Goal: Information Seeking & Learning: Learn about a topic

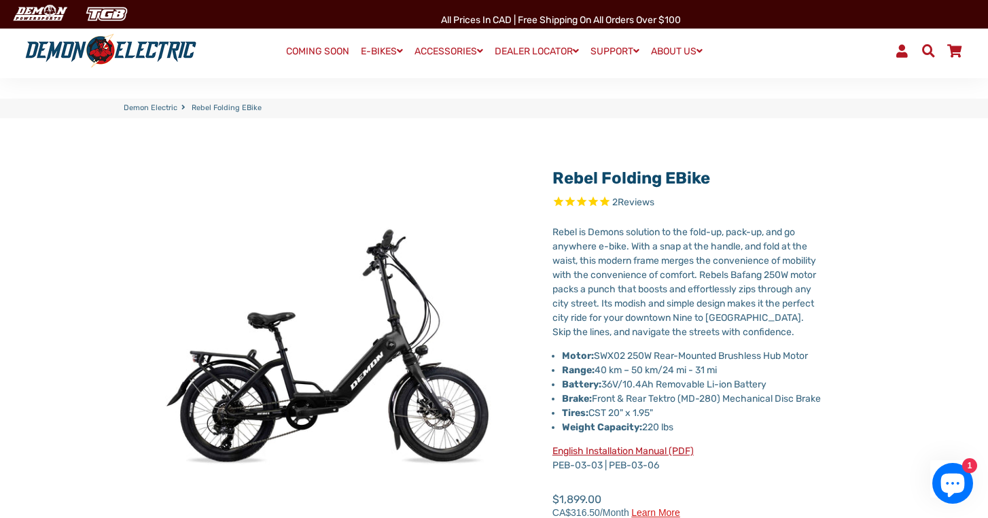
select select "******"
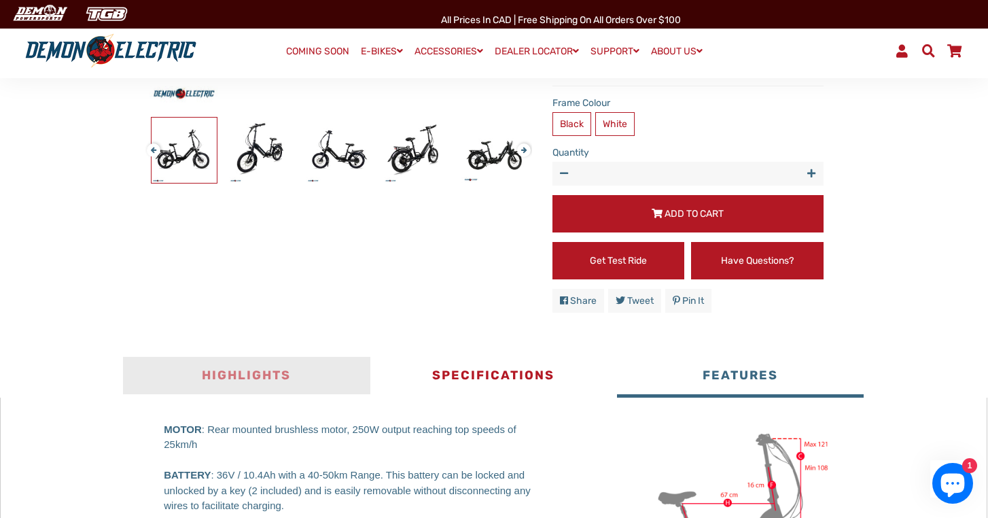
click at [252, 387] on button "Highlights" at bounding box center [246, 377] width 247 height 41
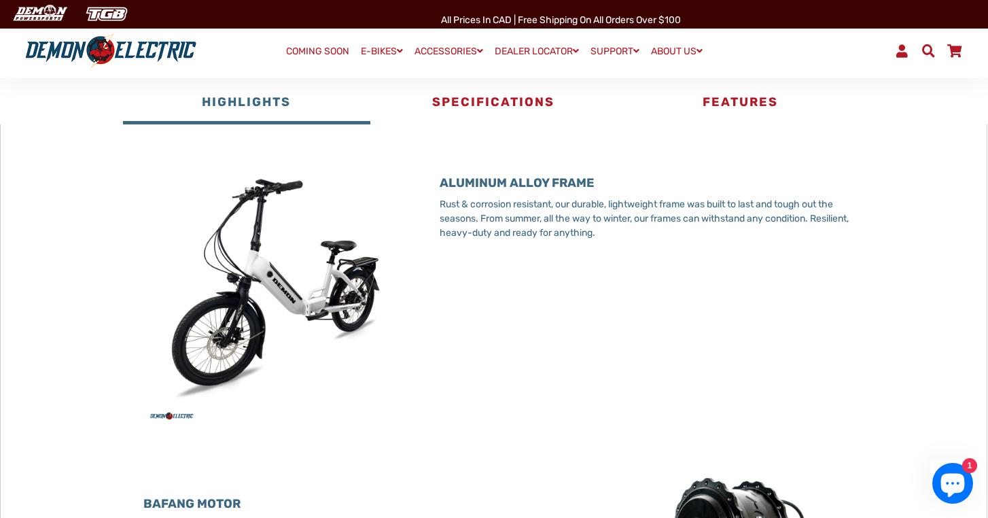
scroll to position [715, 0]
click at [427, 192] on div "ALUMINUM ALLOY FRAME Rust & corrosion resistant, our durable, lightweight frame…" at bounding box center [641, 288] width 444 height 280
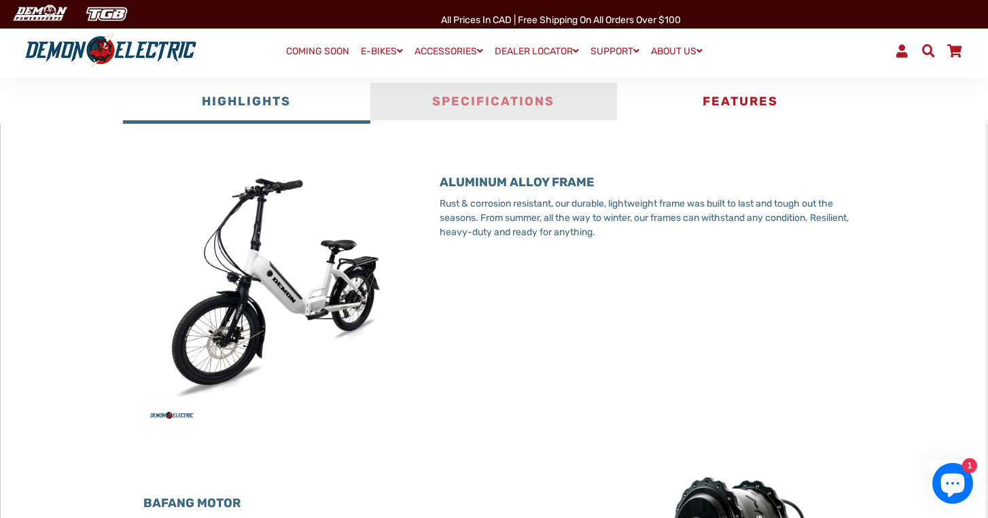
click at [477, 118] on button "Specifications" at bounding box center [493, 103] width 247 height 41
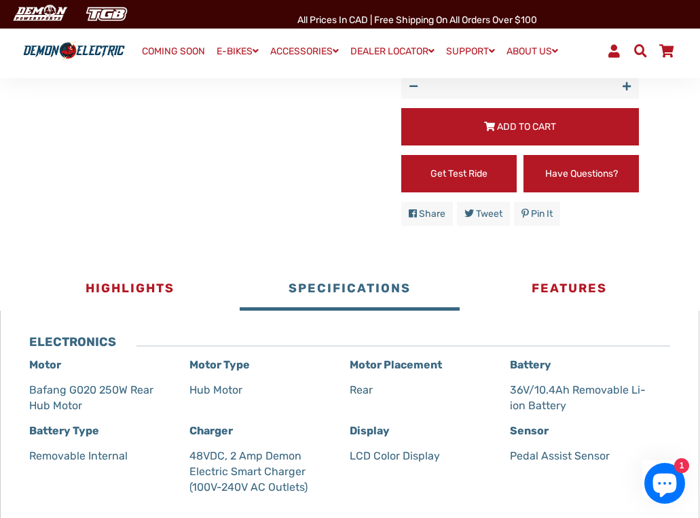
scroll to position [567, 0]
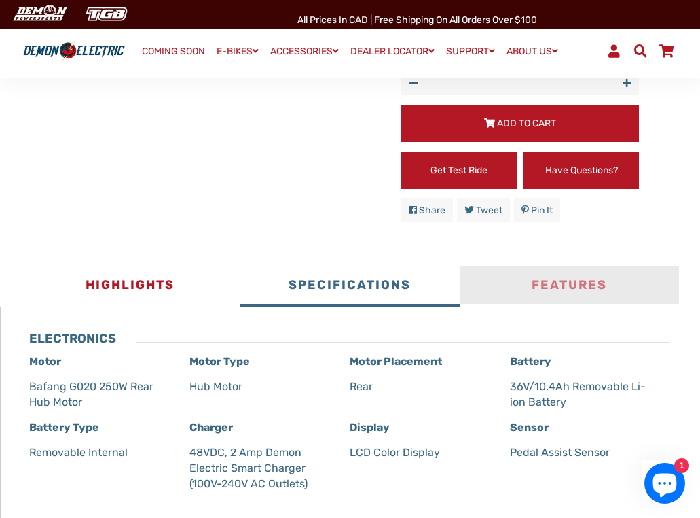
click at [578, 271] on button "Features" at bounding box center [569, 286] width 219 height 41
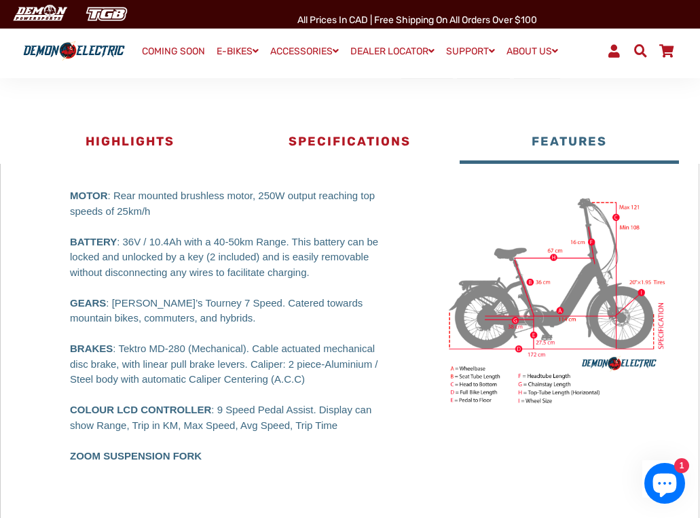
scroll to position [709, 0]
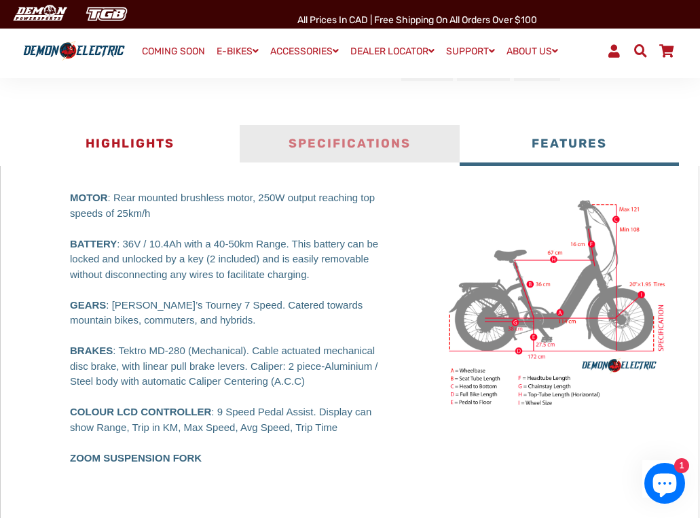
click at [361, 132] on button "Specifications" at bounding box center [349, 145] width 219 height 41
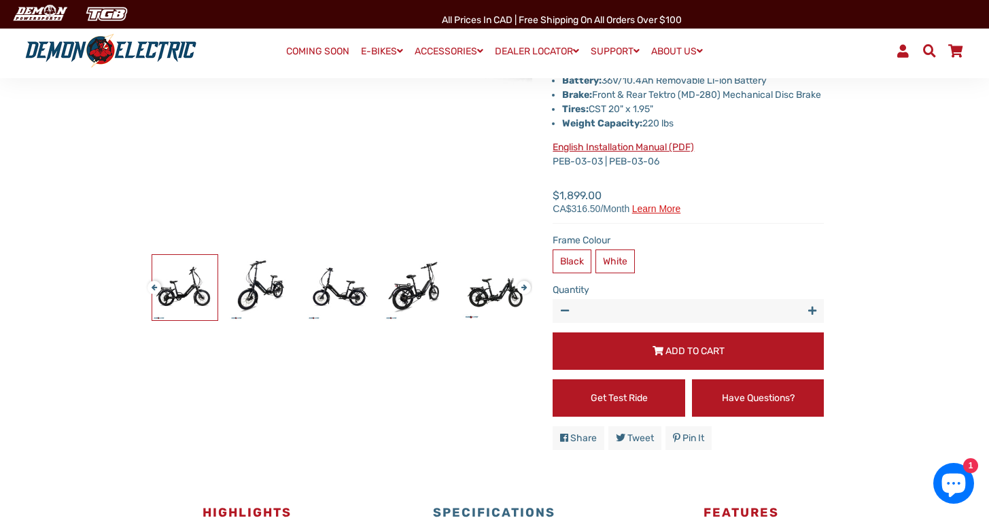
scroll to position [327, 0]
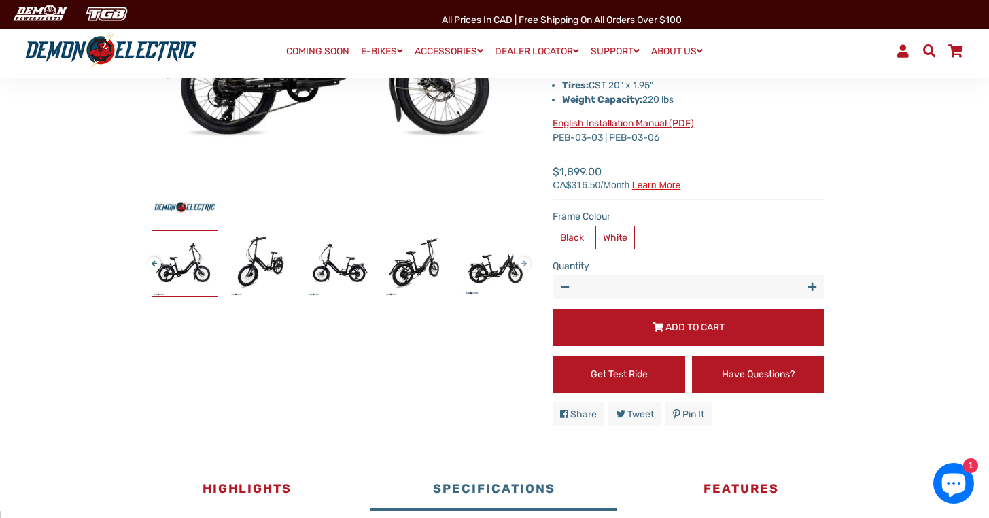
click at [524, 264] on button "Next" at bounding box center [521, 258] width 8 height 16
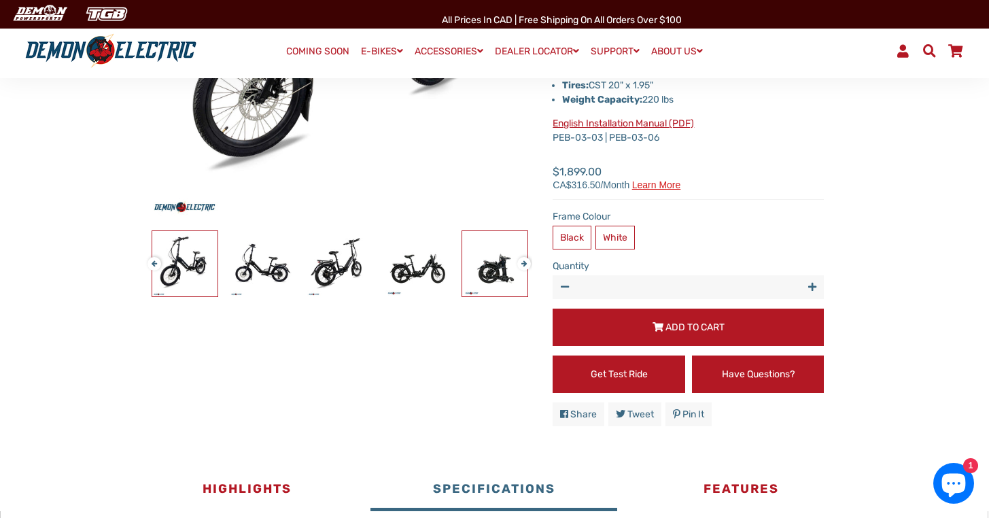
click at [523, 272] on img at bounding box center [494, 263] width 65 height 65
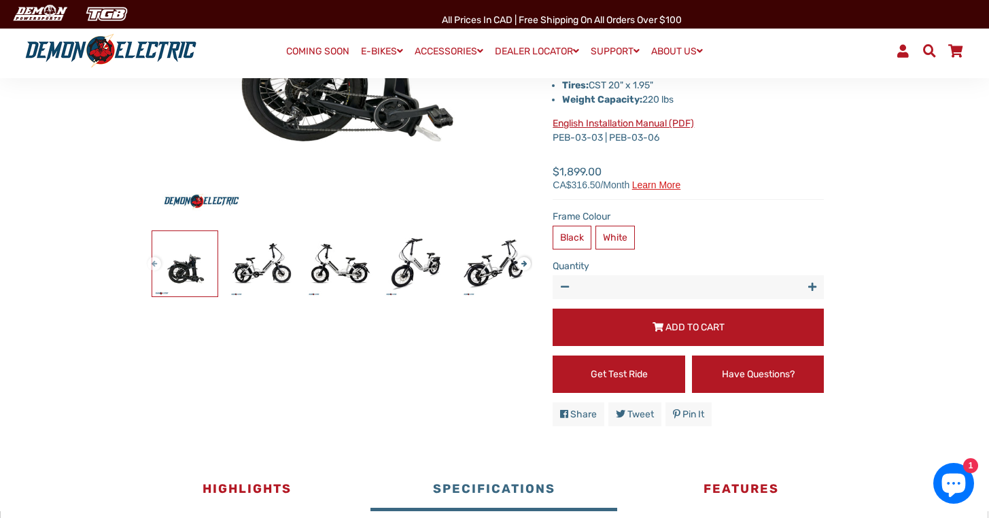
click at [152, 260] on button "Previous" at bounding box center [151, 258] width 8 height 16
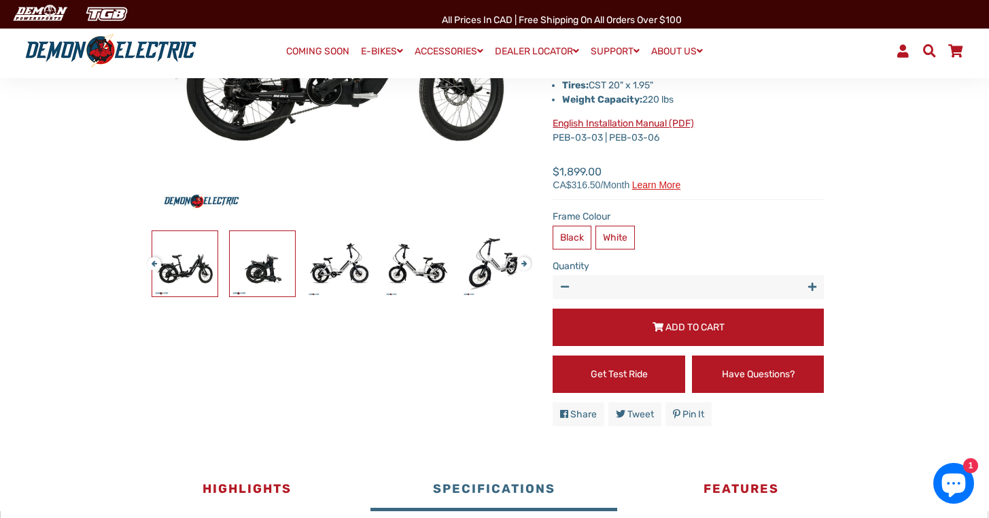
click at [262, 269] on img at bounding box center [262, 263] width 65 height 65
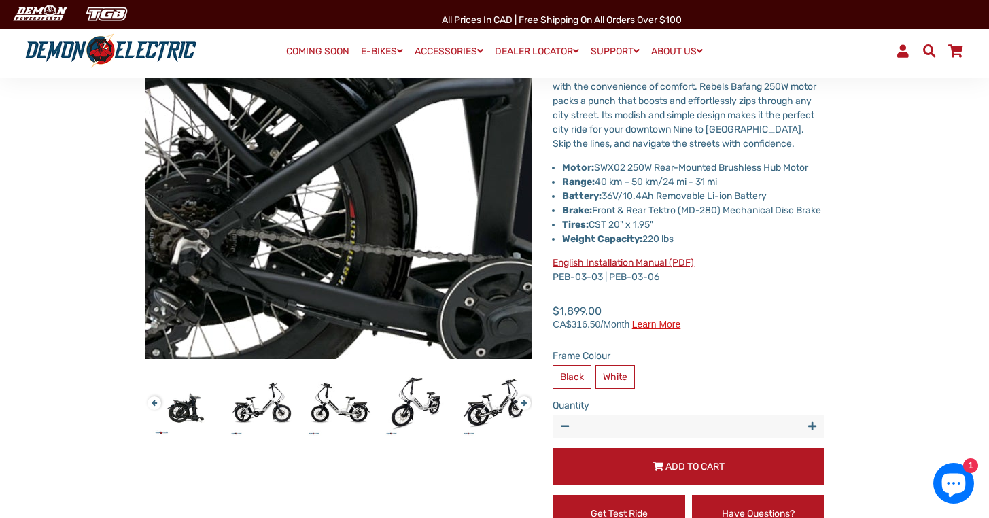
scroll to position [198, 0]
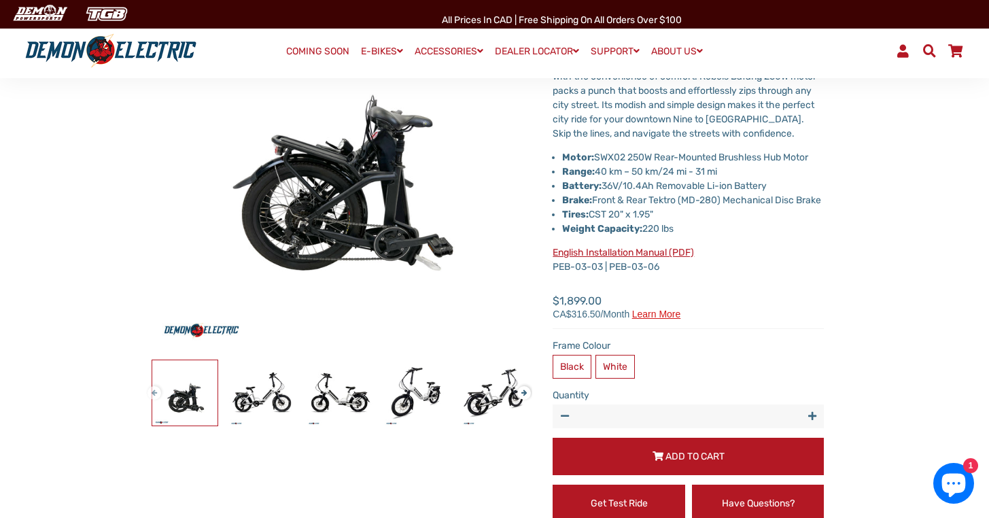
click at [152, 390] on button "Previous" at bounding box center [151, 387] width 8 height 16
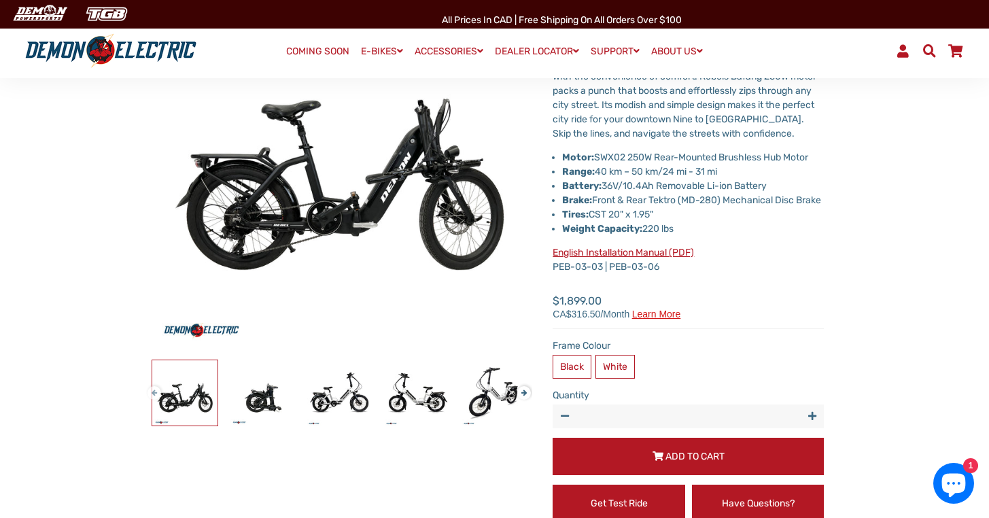
click at [152, 390] on button "Previous" at bounding box center [151, 387] width 8 height 16
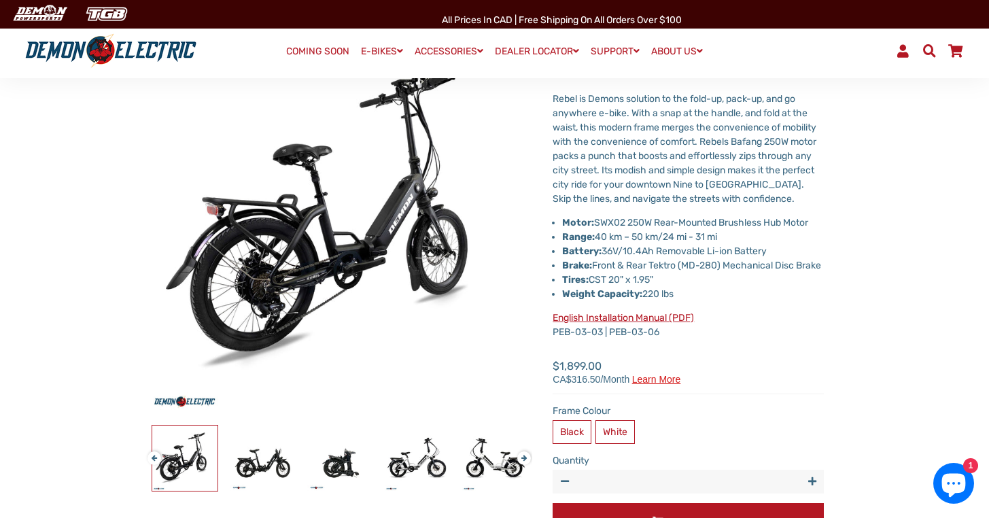
scroll to position [134, 0]
click at [154, 457] on button "Previous" at bounding box center [151, 452] width 8 height 16
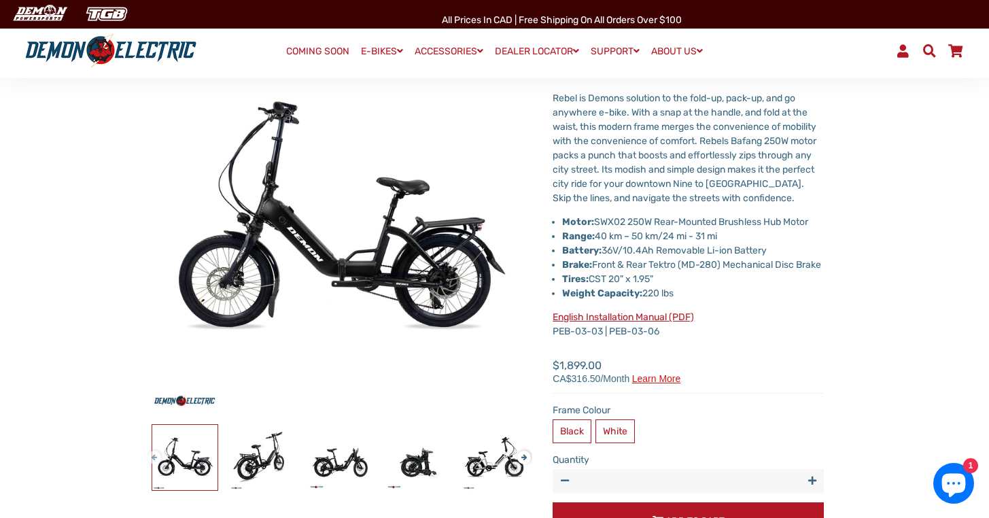
click at [154, 457] on button "Previous" at bounding box center [151, 452] width 8 height 16
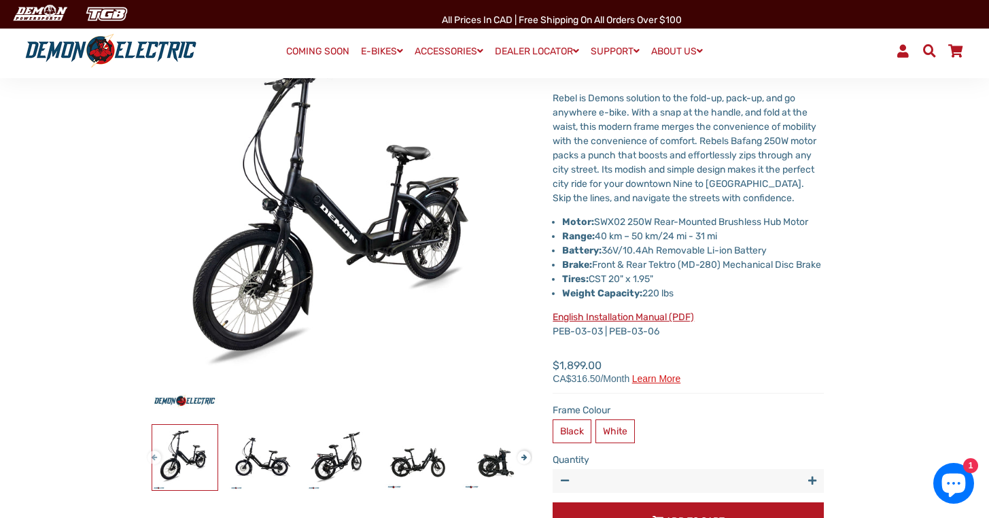
click at [154, 457] on button "Previous" at bounding box center [151, 452] width 8 height 16
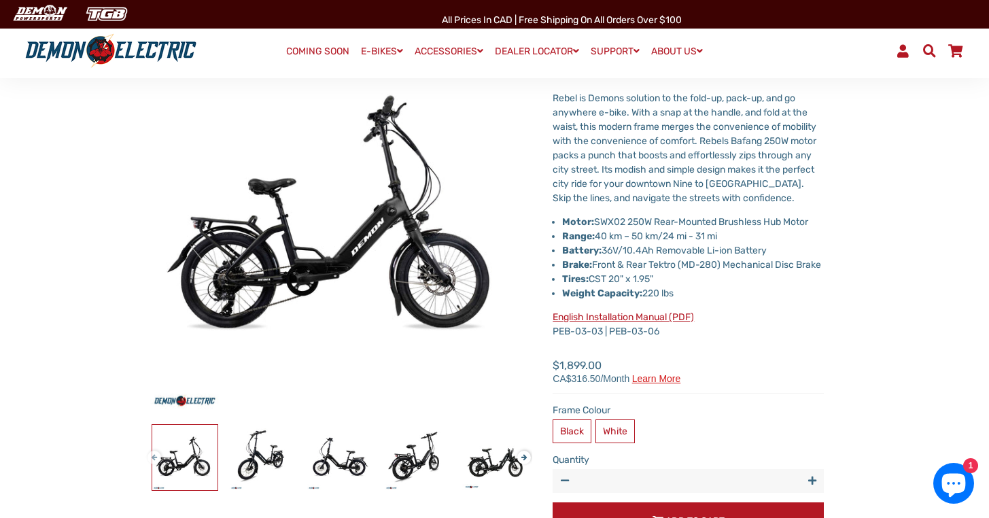
click at [154, 457] on button "Previous" at bounding box center [151, 452] width 8 height 16
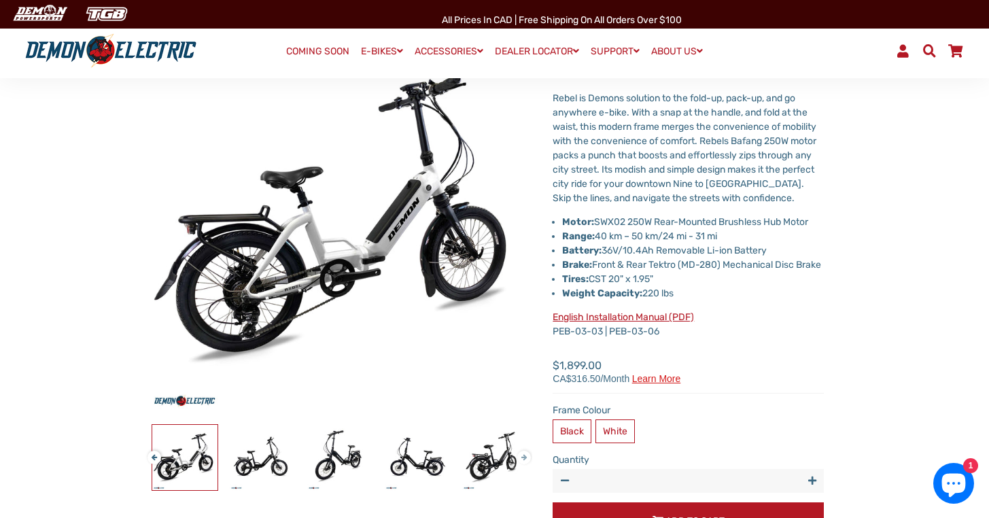
click at [525, 458] on button "Next" at bounding box center [521, 452] width 8 height 16
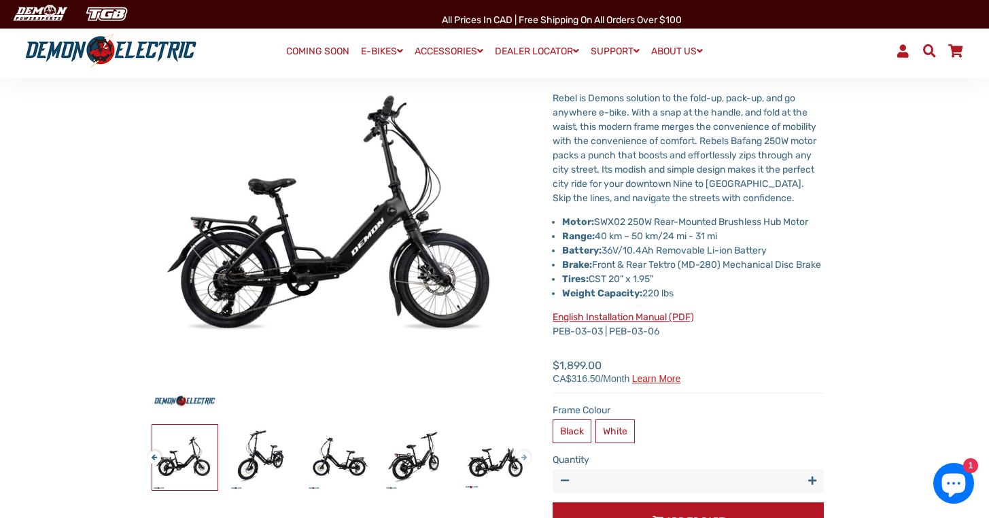
click at [525, 458] on button "Next" at bounding box center [521, 452] width 8 height 16
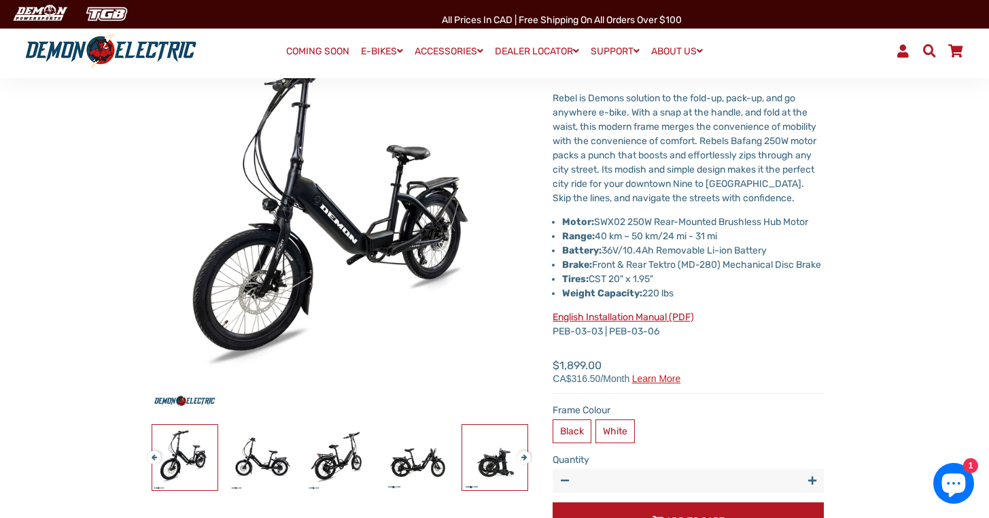
click at [494, 463] on img at bounding box center [494, 457] width 65 height 65
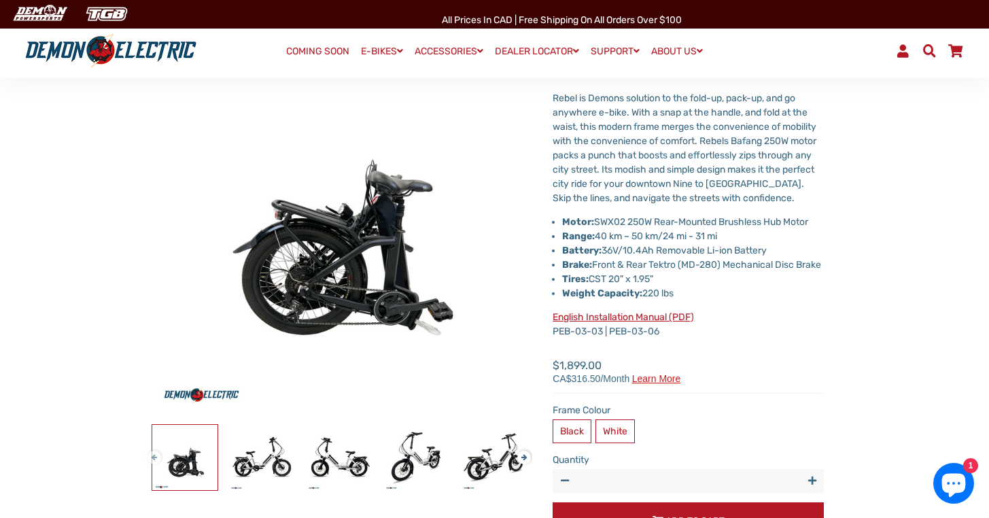
click at [154, 453] on button "Previous" at bounding box center [151, 452] width 8 height 16
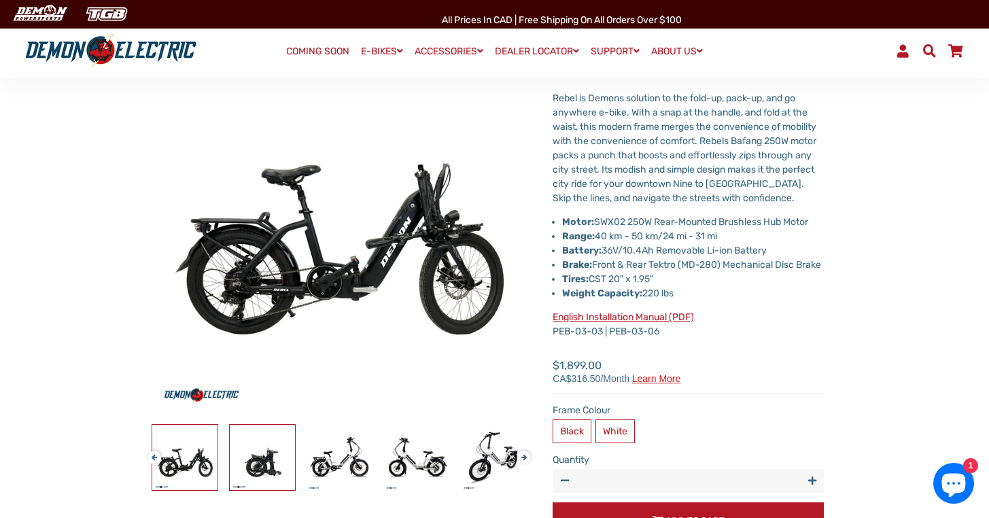
click at [264, 453] on img at bounding box center [262, 457] width 65 height 65
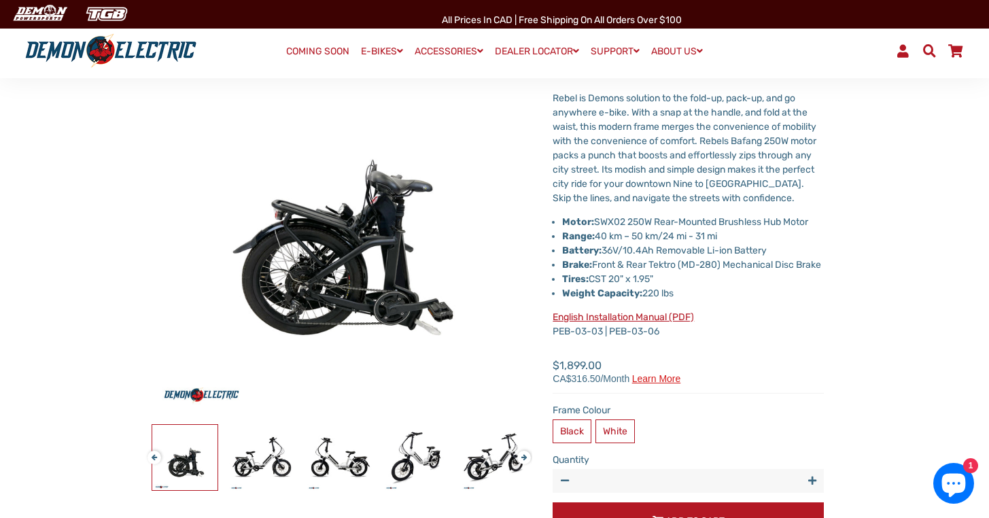
click at [189, 464] on img at bounding box center [184, 457] width 65 height 65
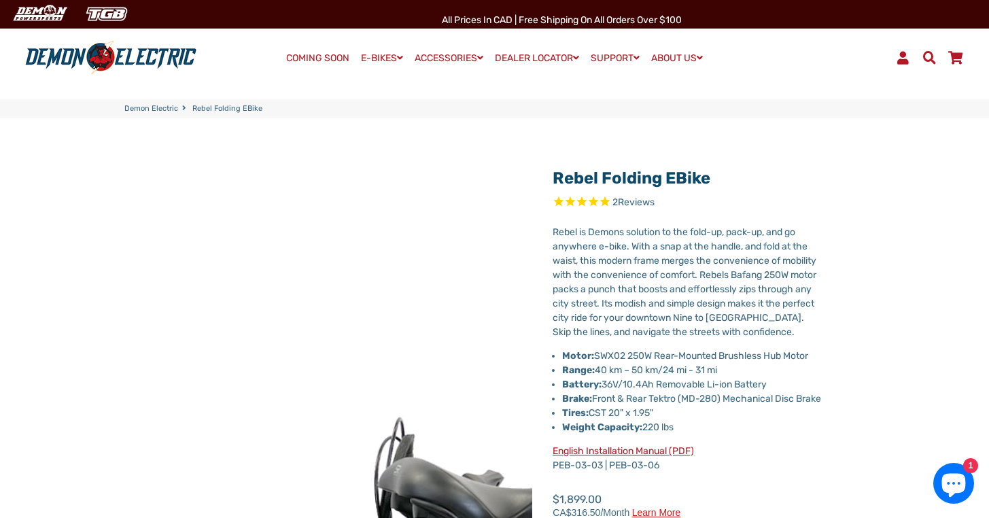
scroll to position [2, 0]
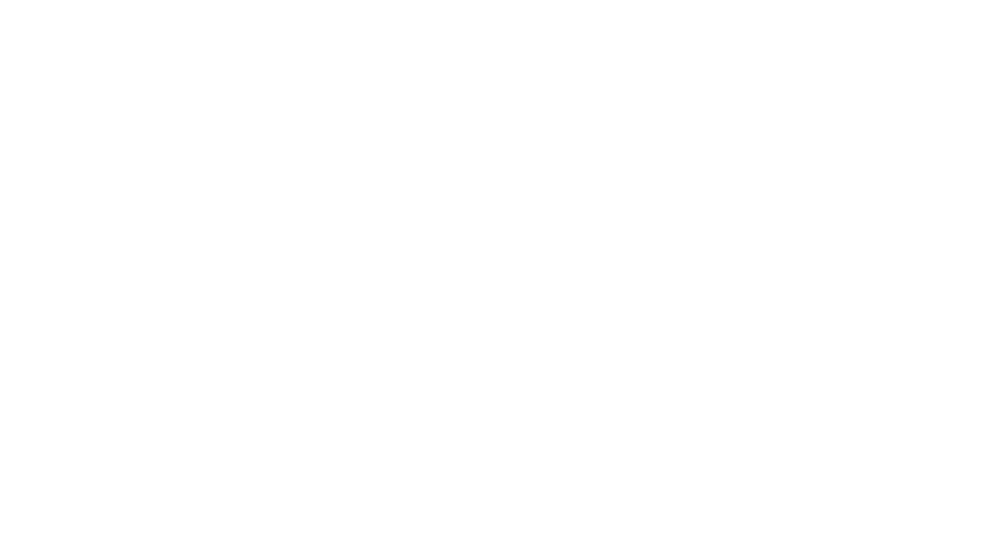
select select "******"
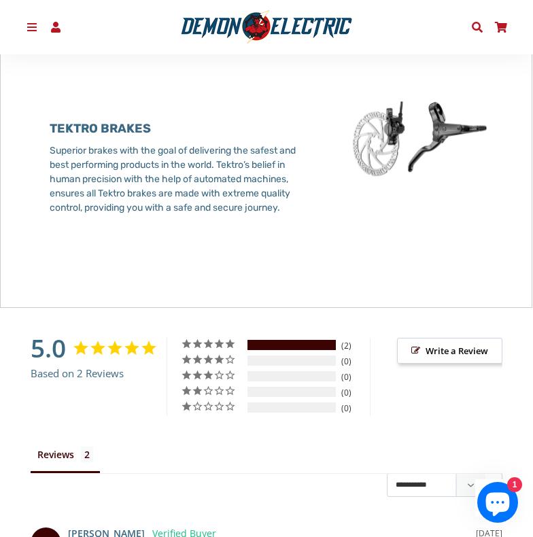
scroll to position [1974, 0]
